Goal: Task Accomplishment & Management: Manage account settings

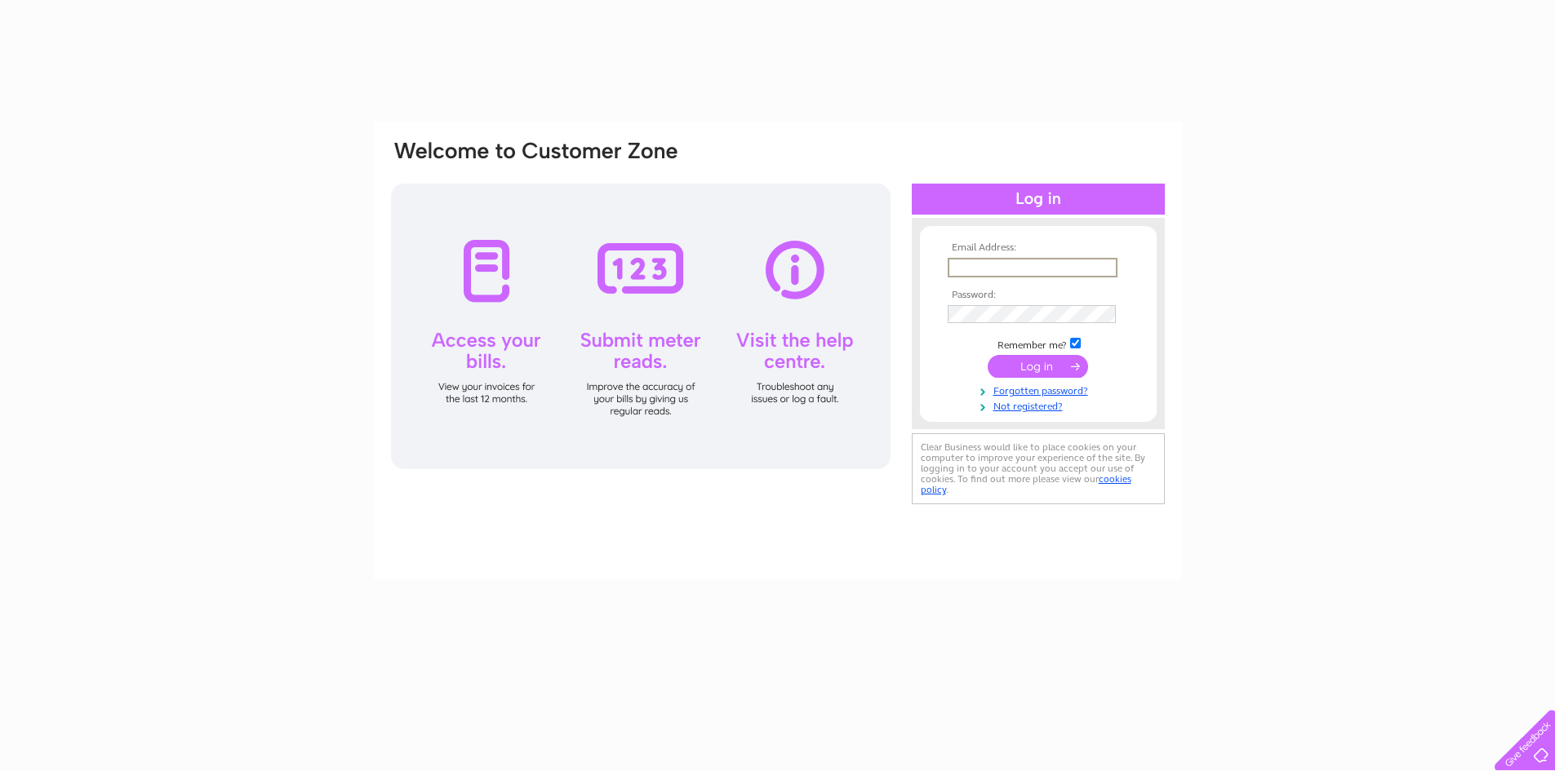
click at [977, 269] on input "text" at bounding box center [1033, 268] width 170 height 20
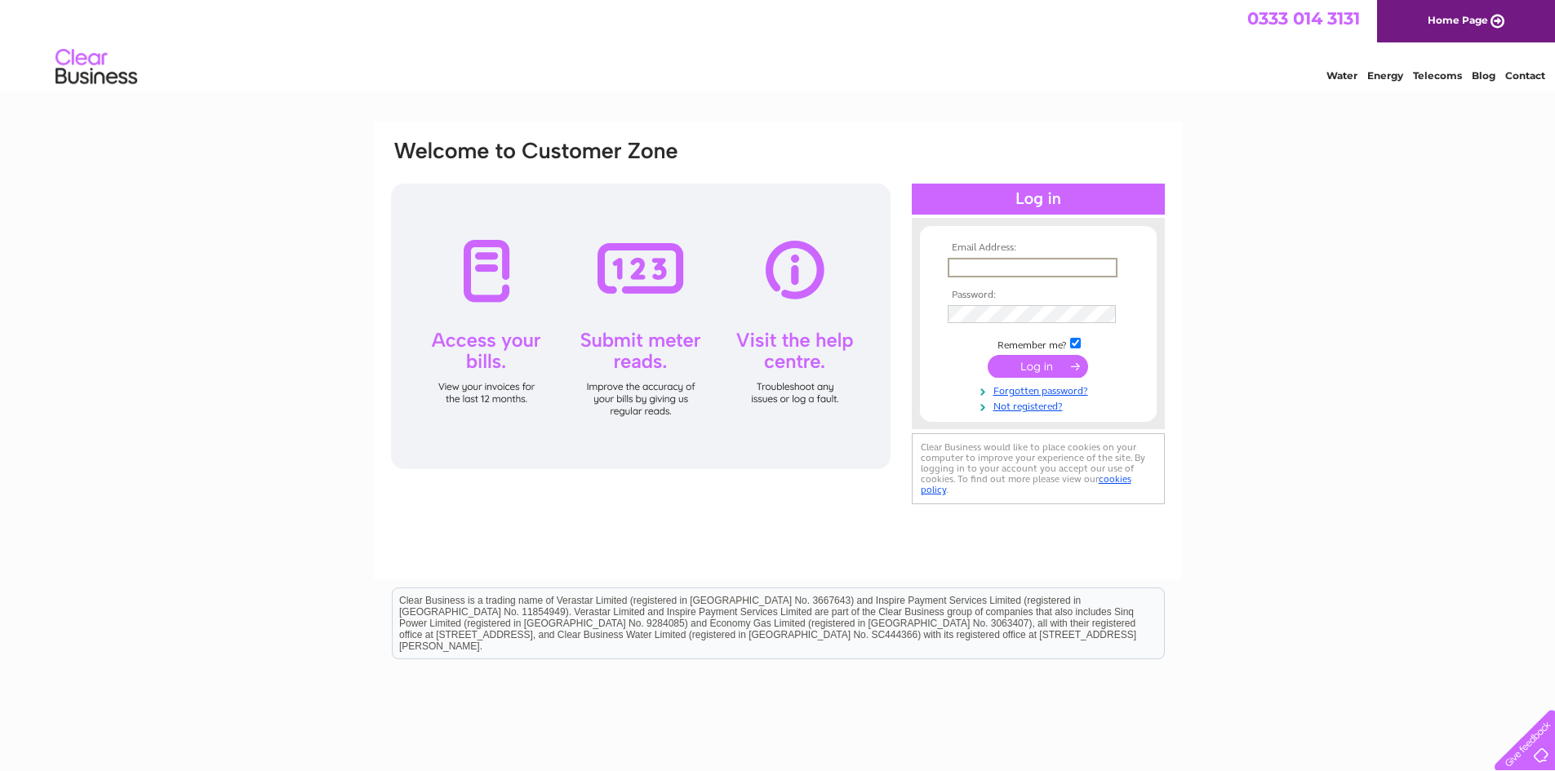
type input "keri@fmaberdeen.com"
click at [988, 355] on input "submit" at bounding box center [1038, 366] width 100 height 23
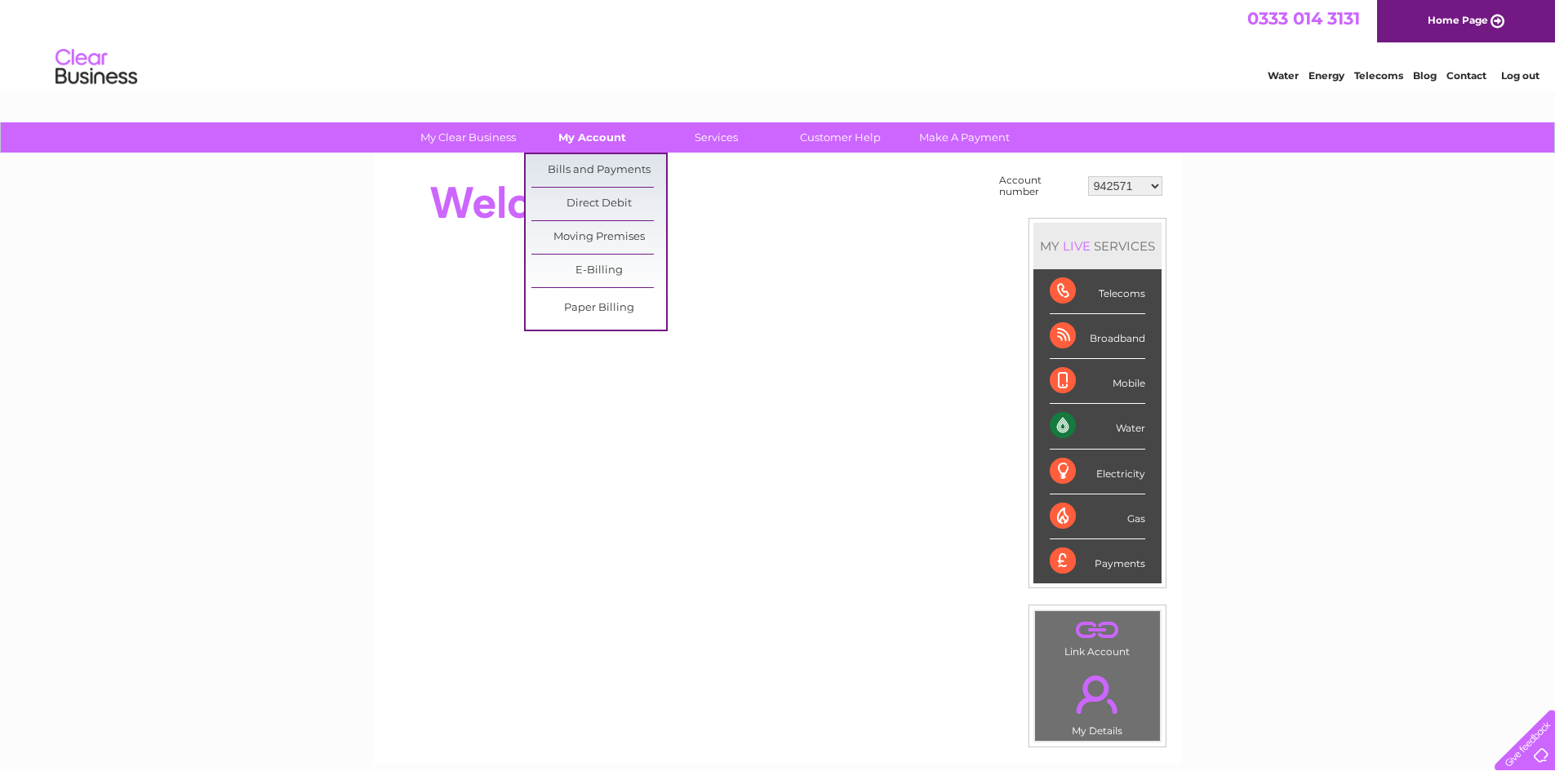
click at [614, 138] on link "My Account" at bounding box center [592, 137] width 135 height 30
click at [610, 167] on link "Bills and Payments" at bounding box center [598, 170] width 135 height 33
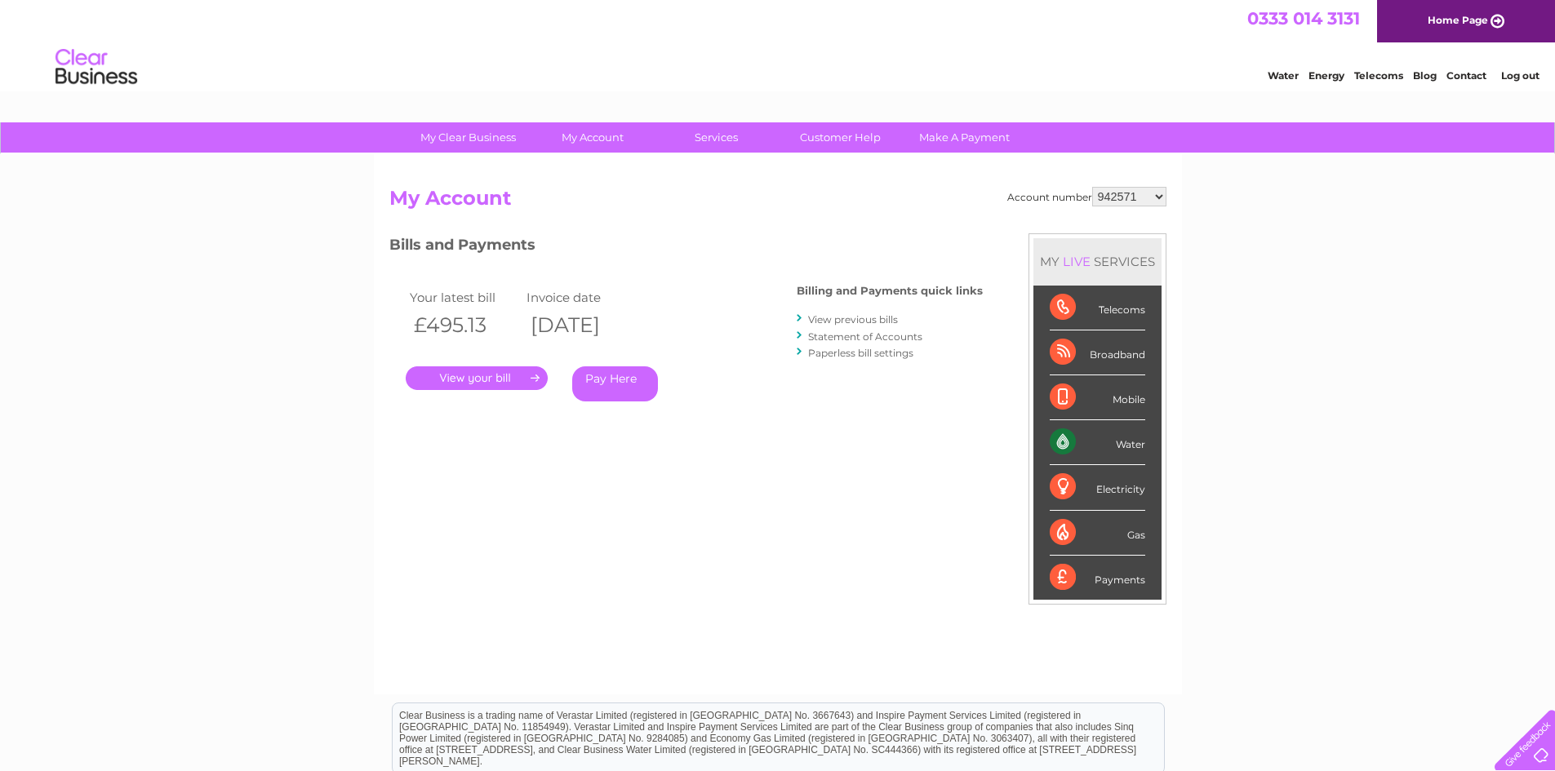
click at [1530, 72] on link "Log out" at bounding box center [1520, 75] width 38 height 12
